Goal: Task Accomplishment & Management: Manage account settings

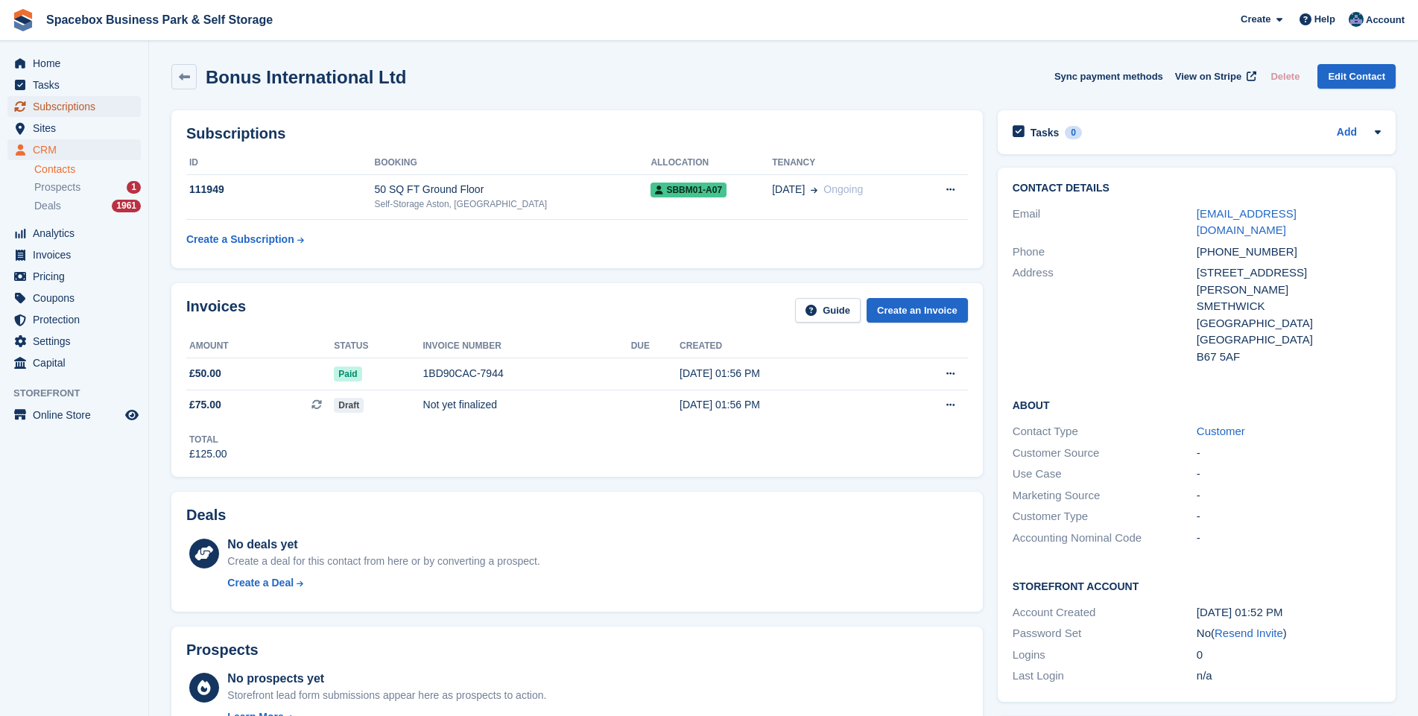
click at [69, 107] on span "Subscriptions" at bounding box center [77, 106] width 89 height 21
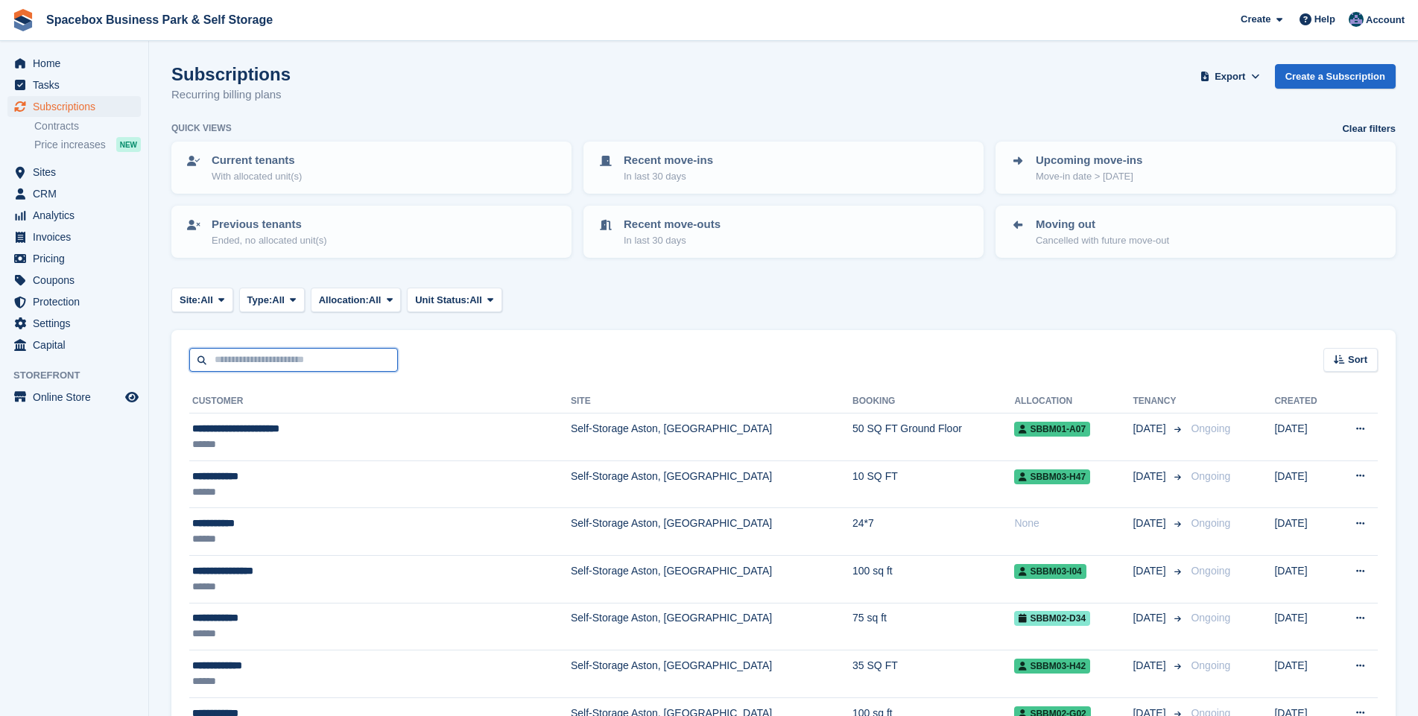
click at [260, 361] on input "text" at bounding box center [293, 360] width 209 height 25
type input "****"
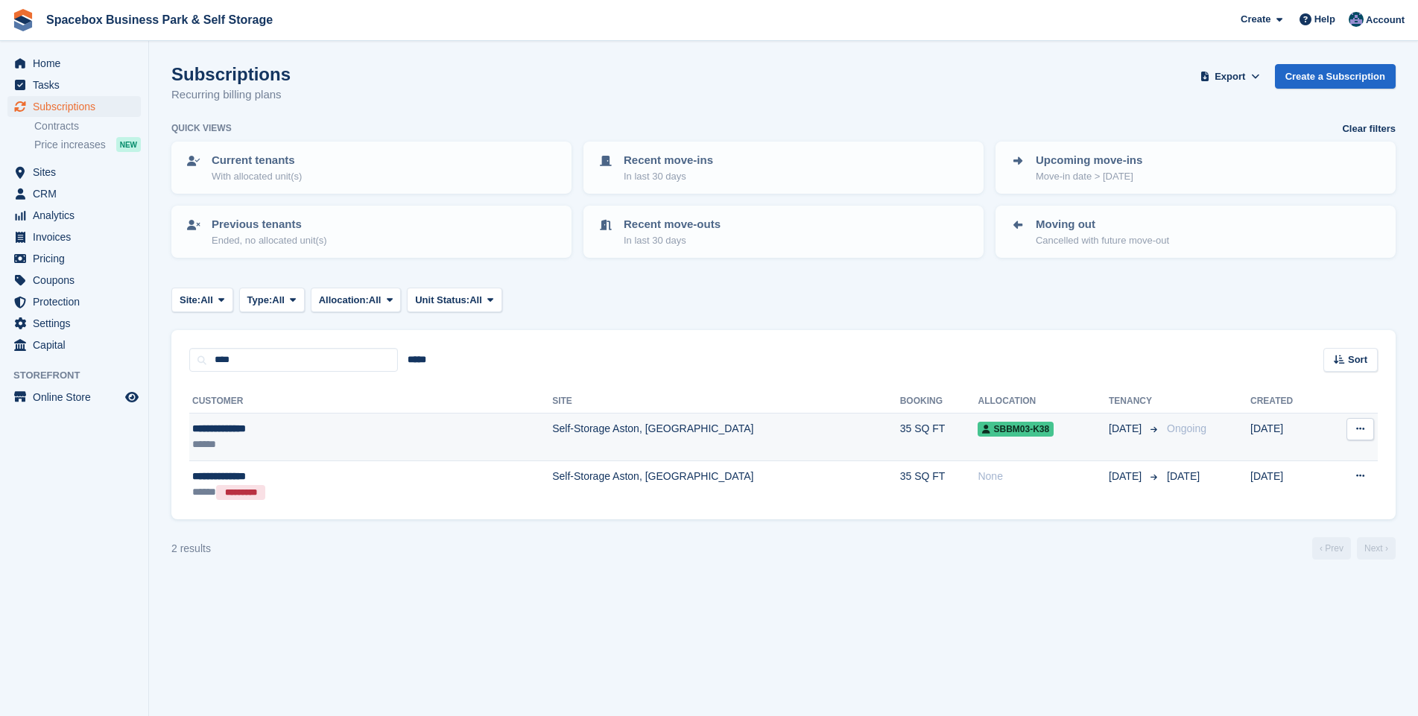
click at [552, 427] on td "Self-Storage Aston, [GEOGRAPHIC_DATA]" at bounding box center [726, 438] width 348 height 48
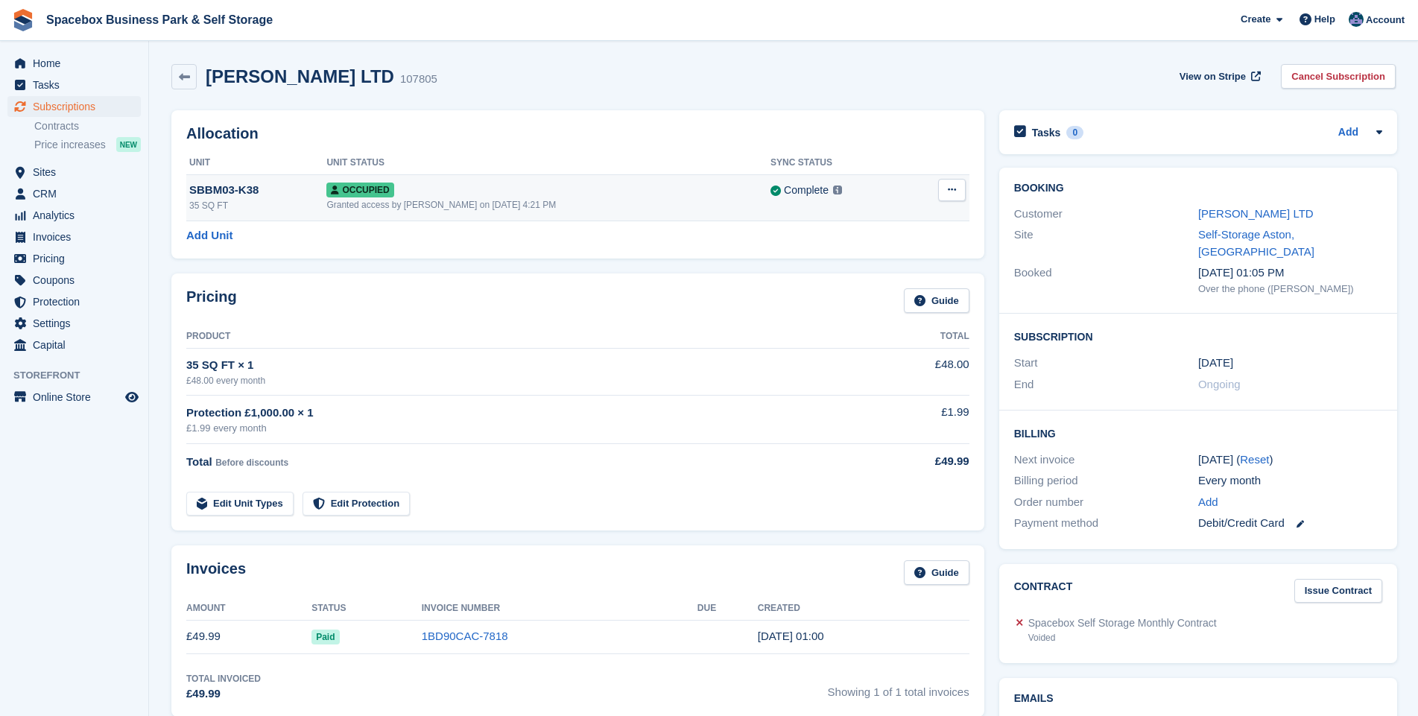
click at [948, 188] on icon at bounding box center [952, 190] width 8 height 10
click at [884, 273] on p "Deallocate" at bounding box center [894, 270] width 130 height 19
